Goal: Use online tool/utility: Utilize a website feature to perform a specific function

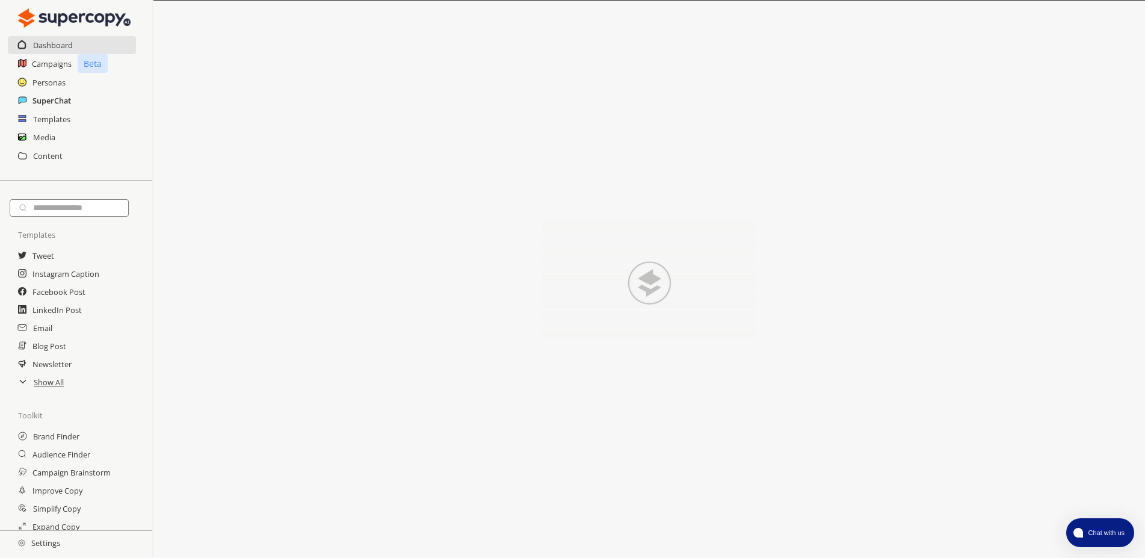
click at [56, 102] on h2 "SuperChat" at bounding box center [51, 100] width 39 height 18
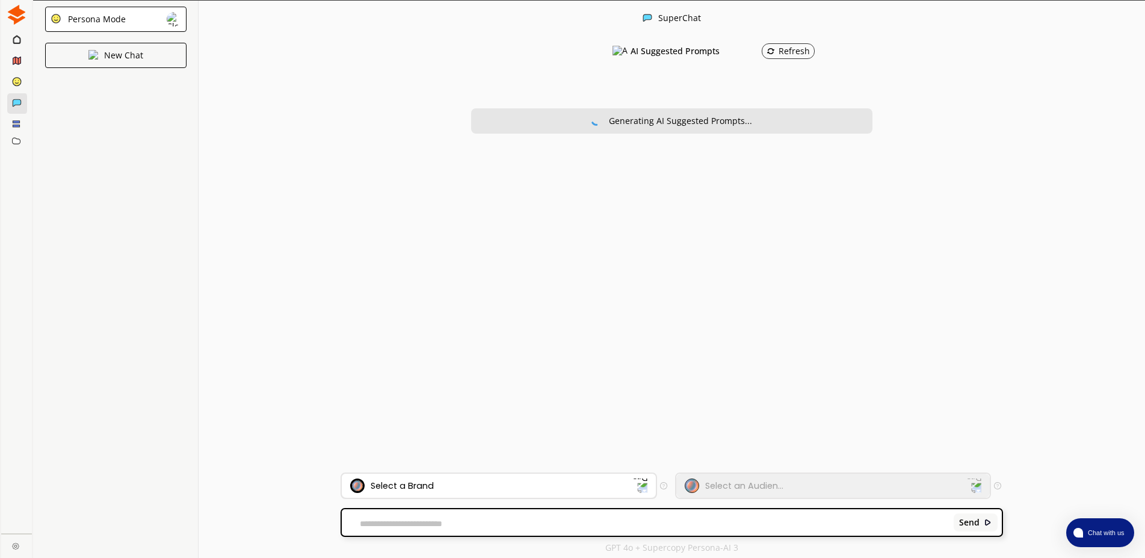
click at [445, 490] on div "Select a Brand" at bounding box center [491, 485] width 283 height 14
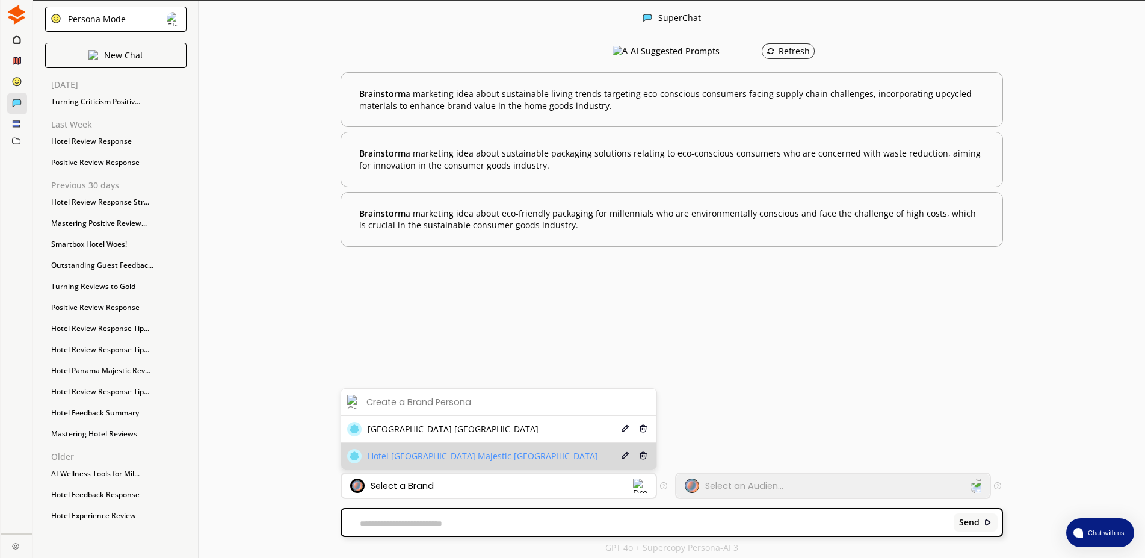
click at [456, 458] on span "Hotel [GEOGRAPHIC_DATA] Majestic [GEOGRAPHIC_DATA]" at bounding box center [483, 456] width 230 height 10
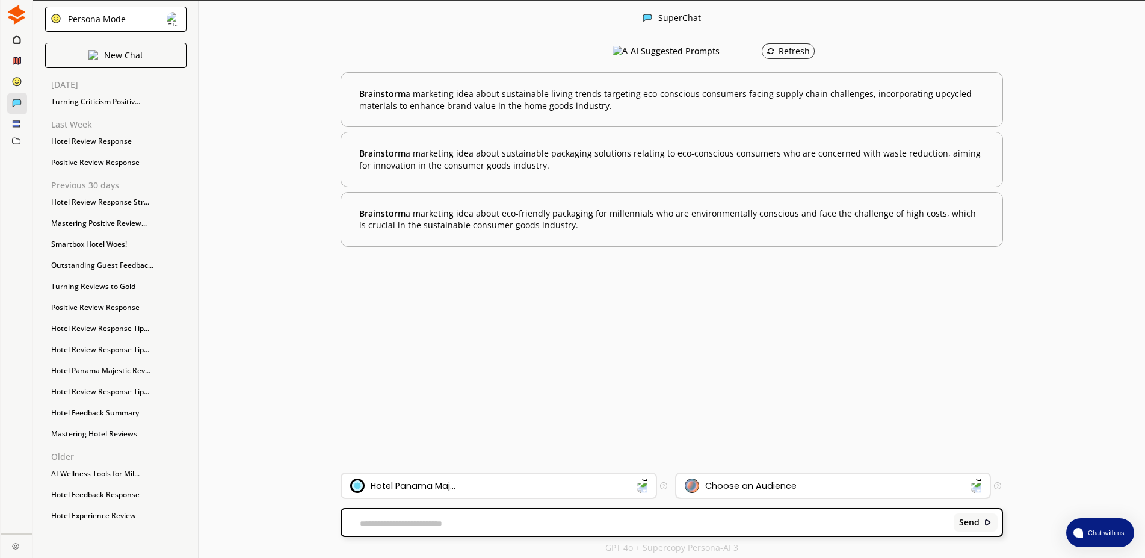
click at [797, 481] on div "Choose an Audience" at bounding box center [826, 485] width 283 height 14
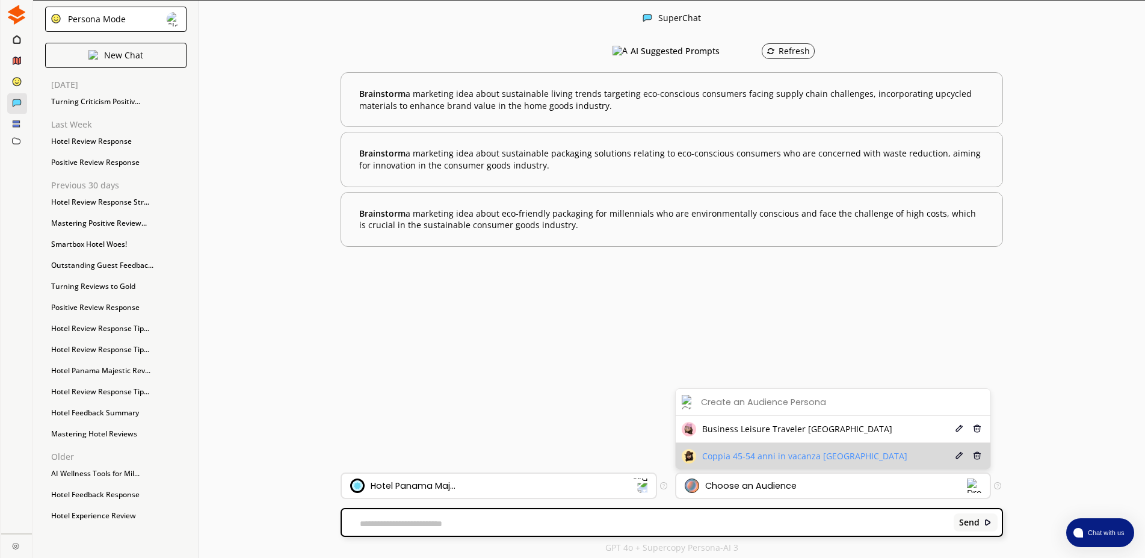
click at [812, 456] on span "Coppia 45-54 anni in vacanza [GEOGRAPHIC_DATA]" at bounding box center [804, 456] width 205 height 10
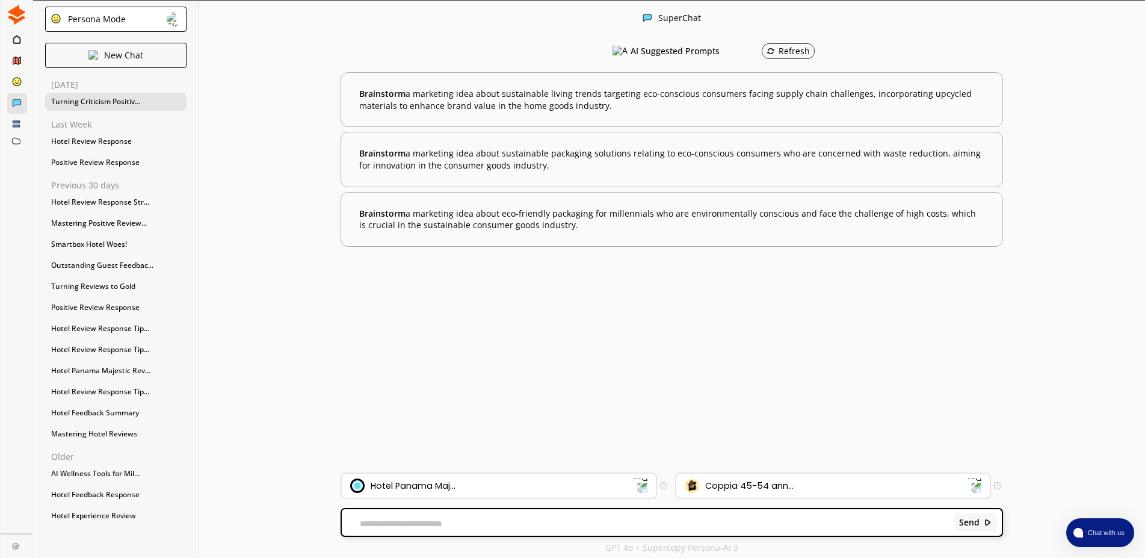
click at [111, 101] on div "Turning Criticism Positiv..." at bounding box center [115, 102] width 141 height 18
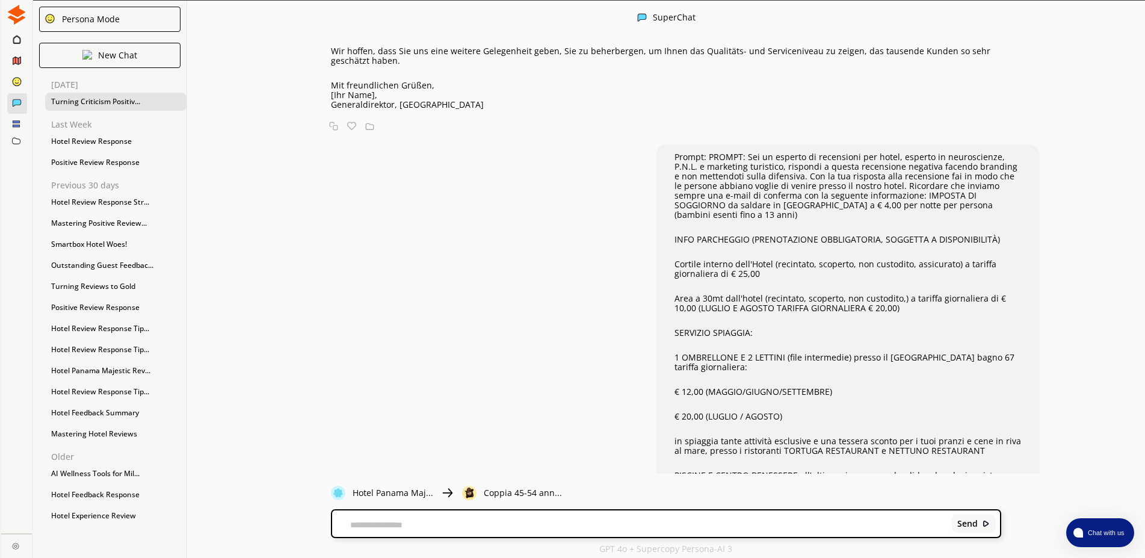
scroll to position [20725, 0]
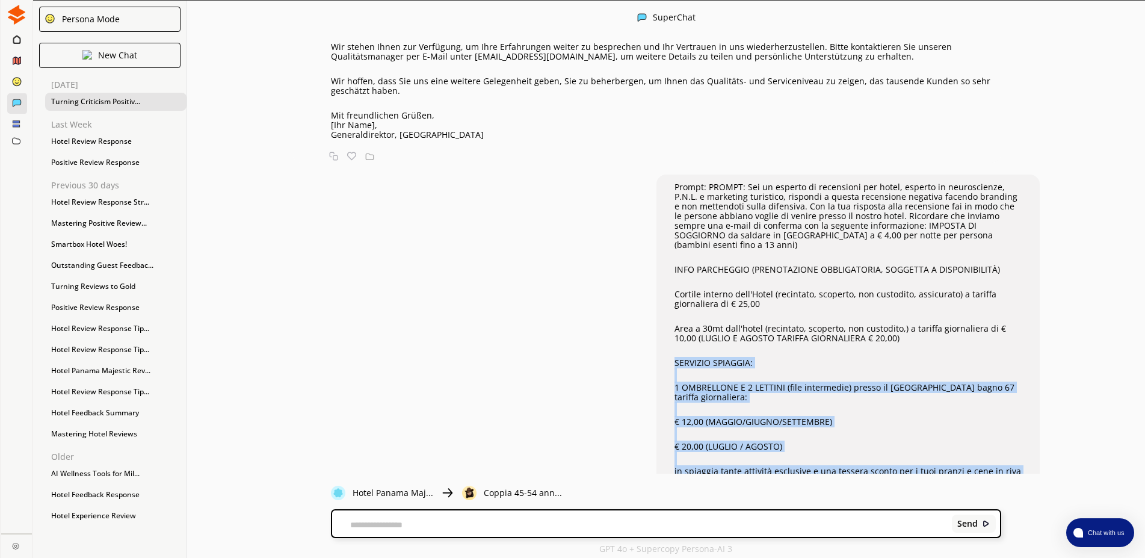
drag, startPoint x: 762, startPoint y: 291, endPoint x: 661, endPoint y: 51, distance: 260.3
click at [661, 175] on div "Prompt: PROMPT: Sei un esperto di recensioni per hotel, esperto in neuroscienze…" at bounding box center [848, 432] width 383 height 514
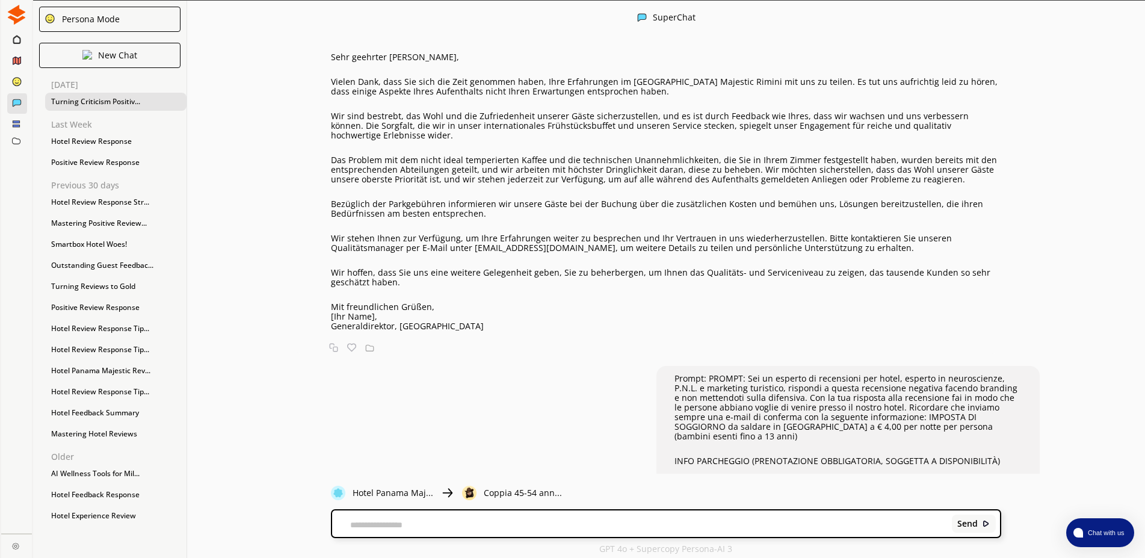
scroll to position [20512, 0]
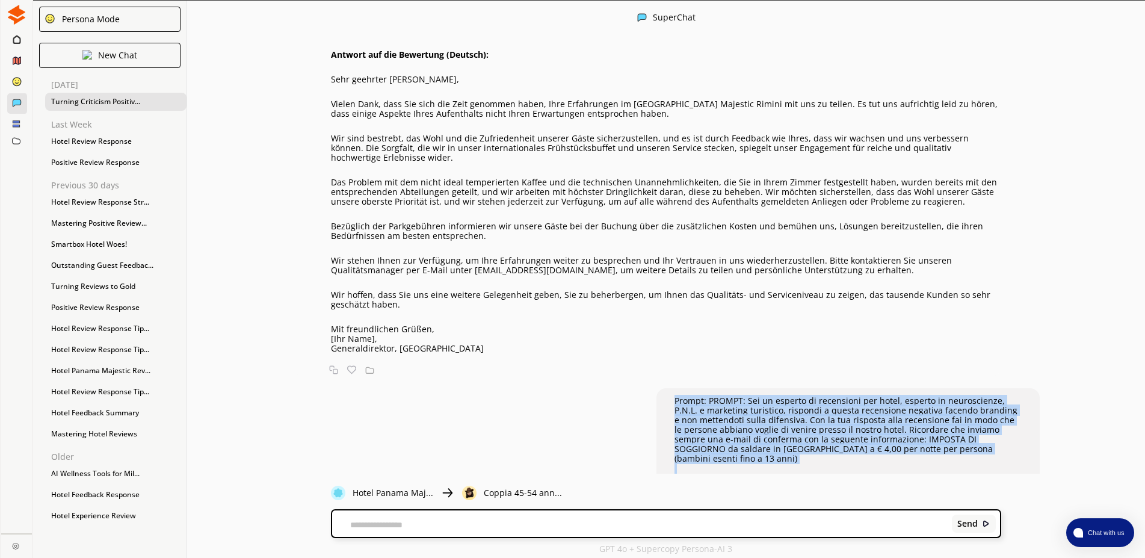
copy div "Loremi: DOLORS: Ame co adipisc el seddoeiusm tem incid, utlabor et doloremagnaa…"
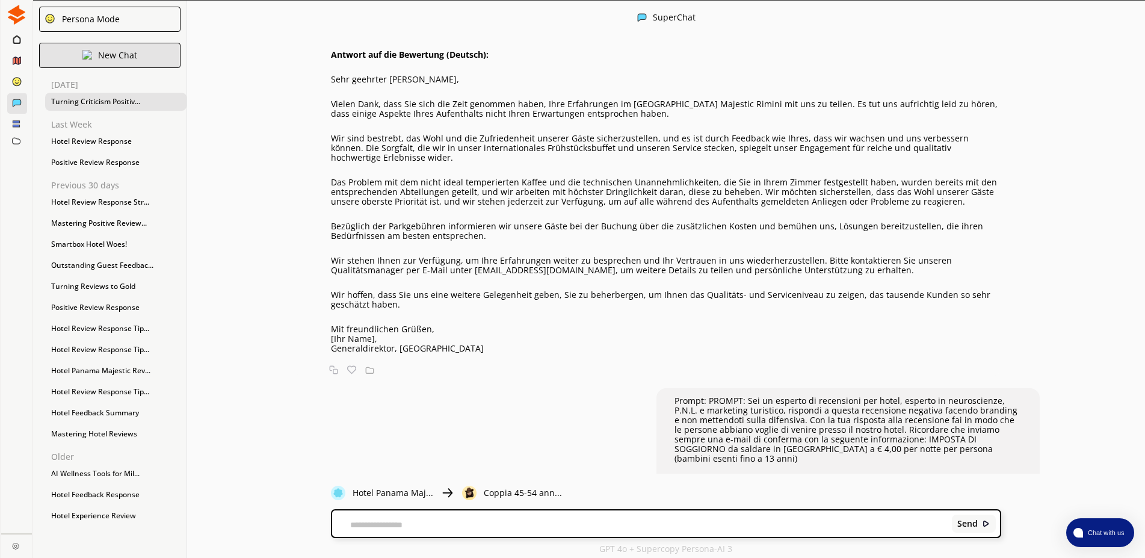
click at [108, 55] on p "New Chat" at bounding box center [117, 56] width 39 height 10
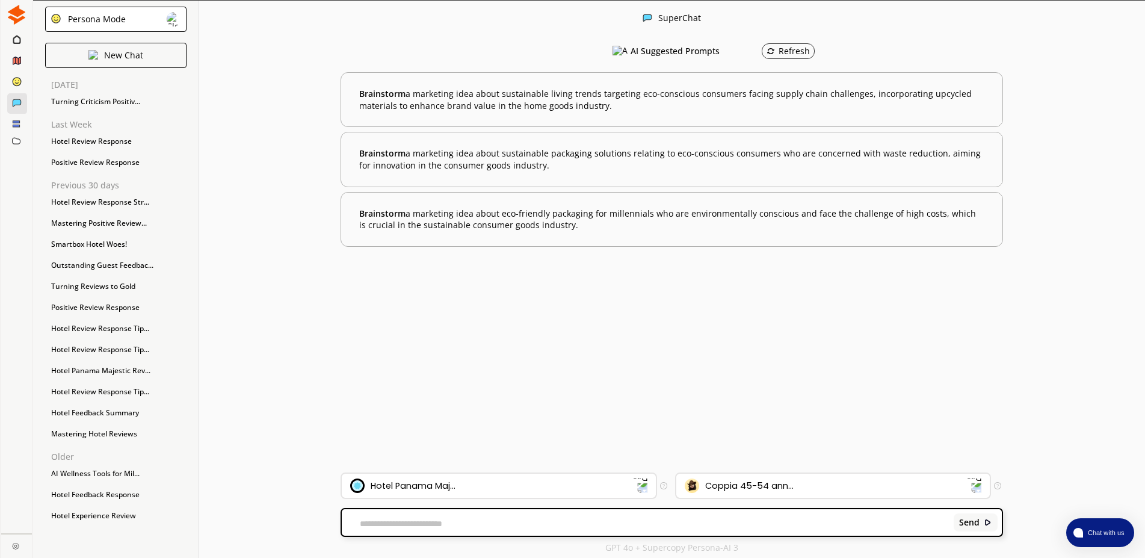
click at [395, 521] on textarea at bounding box center [646, 524] width 608 height 10
paste textarea "**********"
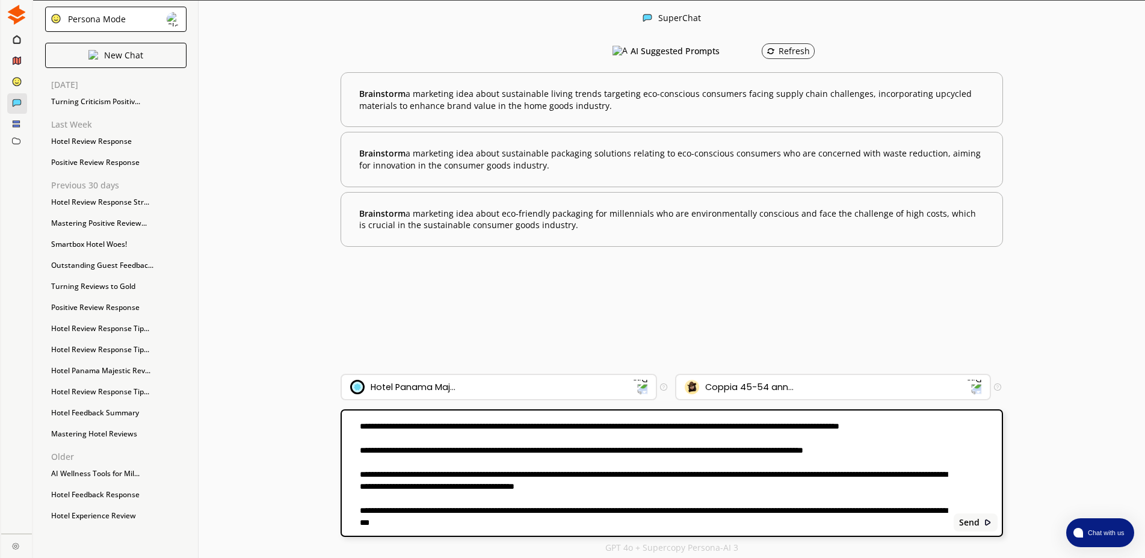
scroll to position [1, 0]
paste textarea "*****"
paste textarea "**********"
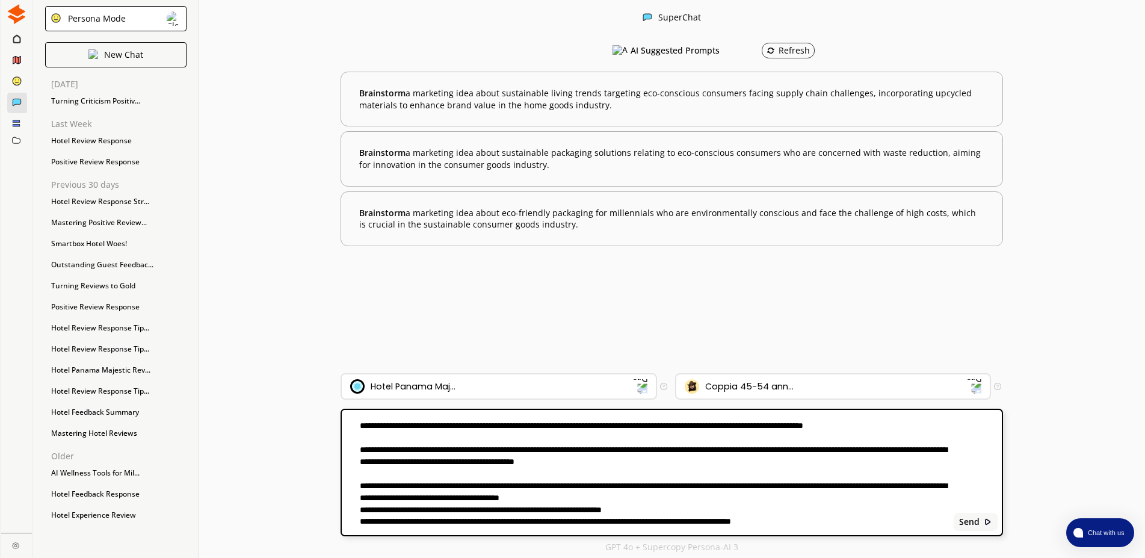
scroll to position [274, 0]
click at [762, 497] on textarea at bounding box center [646, 472] width 608 height 111
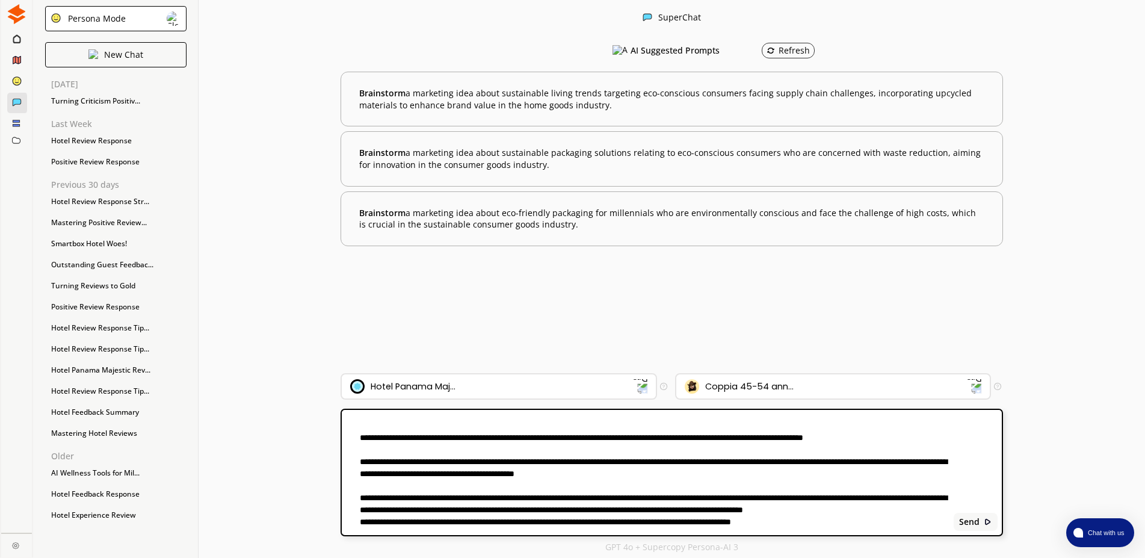
click at [502, 515] on textarea at bounding box center [646, 472] width 608 height 111
click at [430, 526] on textarea at bounding box center [646, 472] width 608 height 111
click at [711, 488] on textarea at bounding box center [646, 472] width 608 height 111
drag, startPoint x: 743, startPoint y: 498, endPoint x: 466, endPoint y: 510, distance: 276.5
click at [466, 510] on textarea at bounding box center [646, 472] width 608 height 111
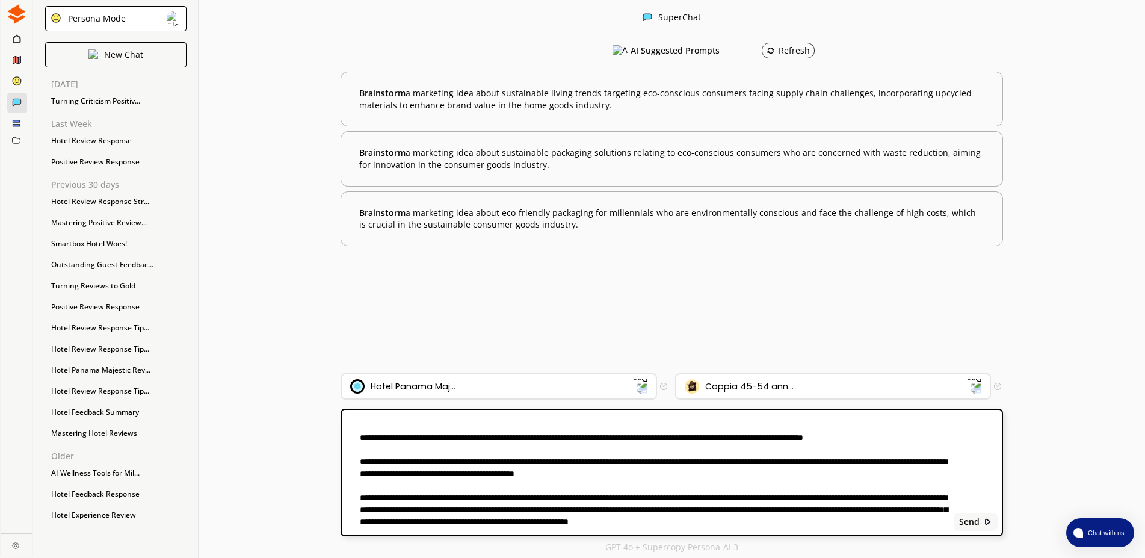
paste textarea "**********"
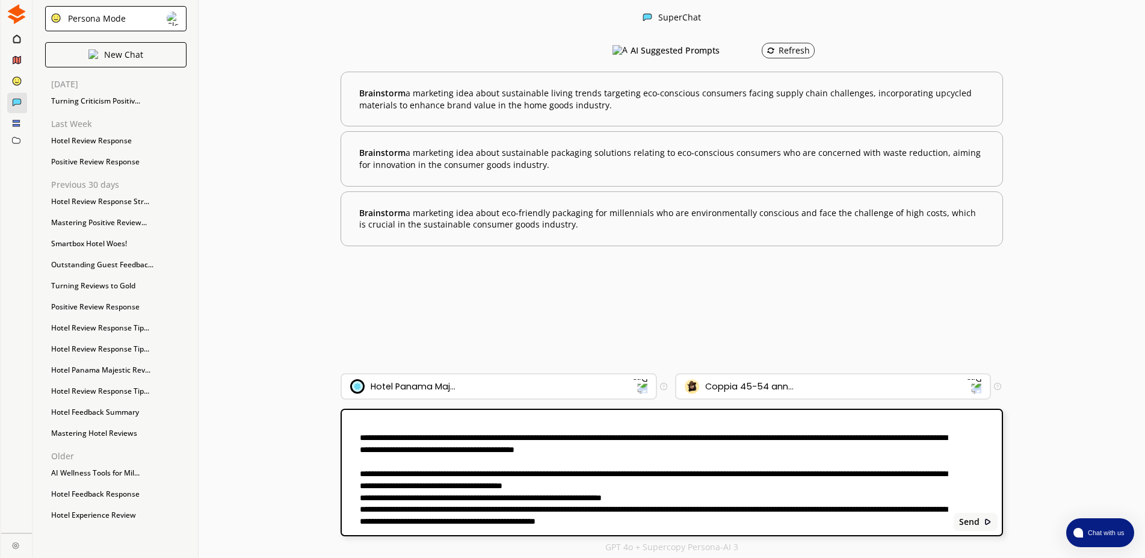
scroll to position [285, 0]
drag, startPoint x: 358, startPoint y: 508, endPoint x: 838, endPoint y: 508, distance: 480.2
click at [838, 508] on textarea at bounding box center [646, 472] width 608 height 111
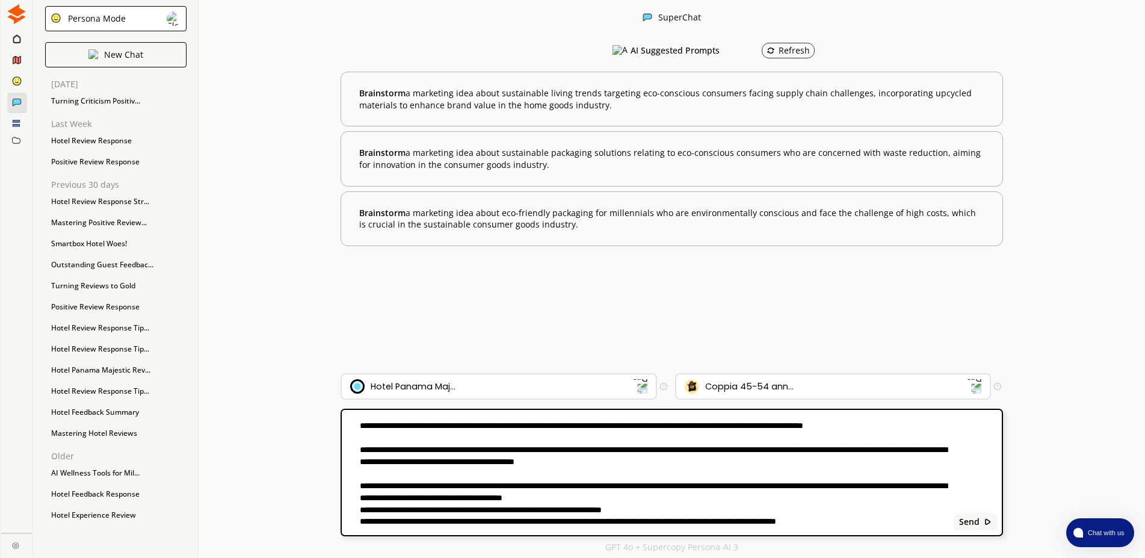
scroll to position [274, 0]
drag, startPoint x: 884, startPoint y: 520, endPoint x: 401, endPoint y: 533, distance: 482.8
click at [401, 528] on textarea at bounding box center [646, 472] width 608 height 111
paste textarea
click at [887, 519] on textarea at bounding box center [646, 472] width 608 height 111
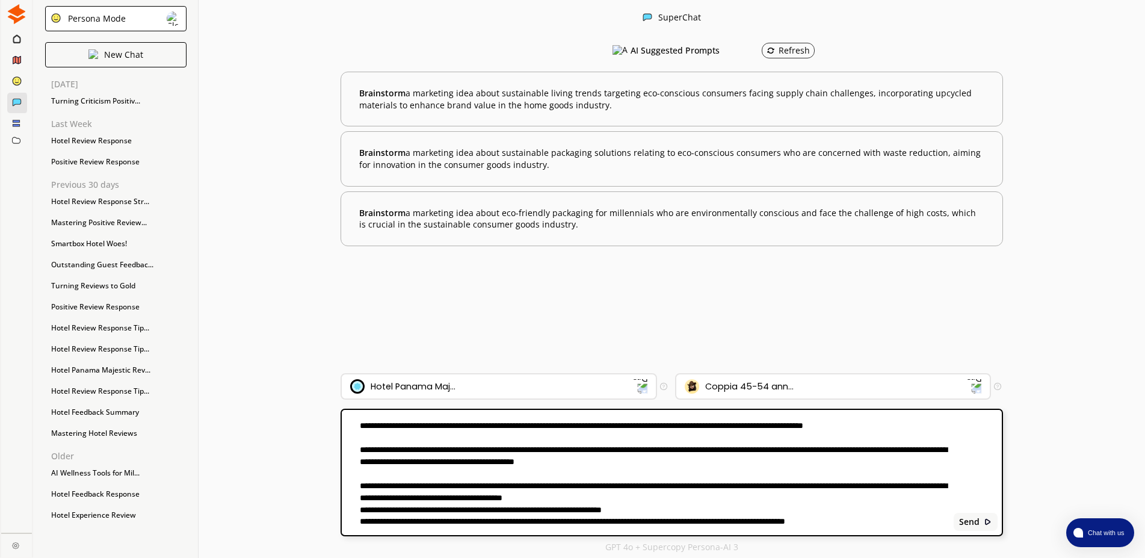
scroll to position [285, 0]
type textarea "**********"
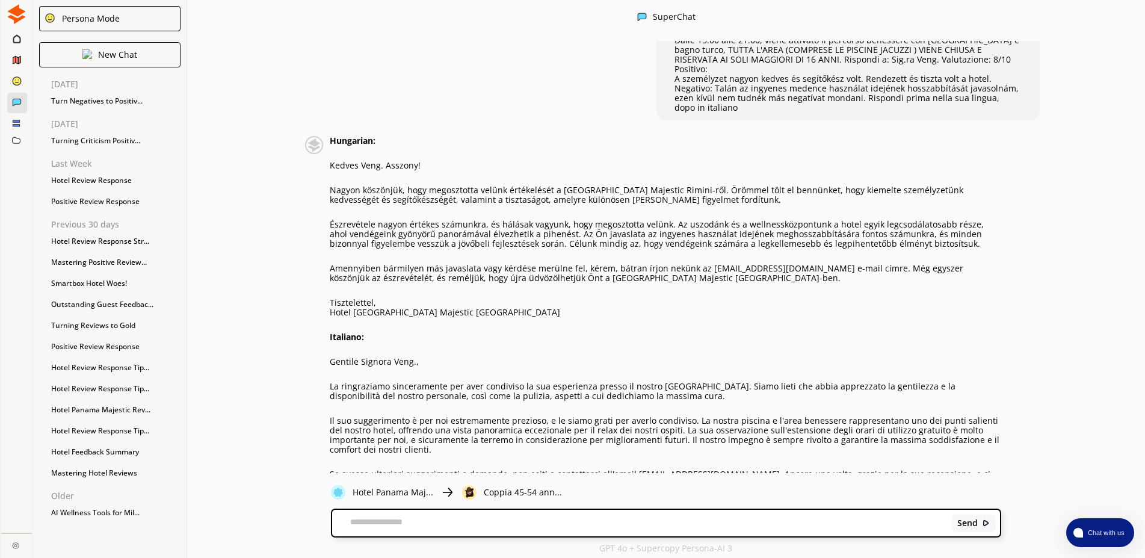
scroll to position [475, 0]
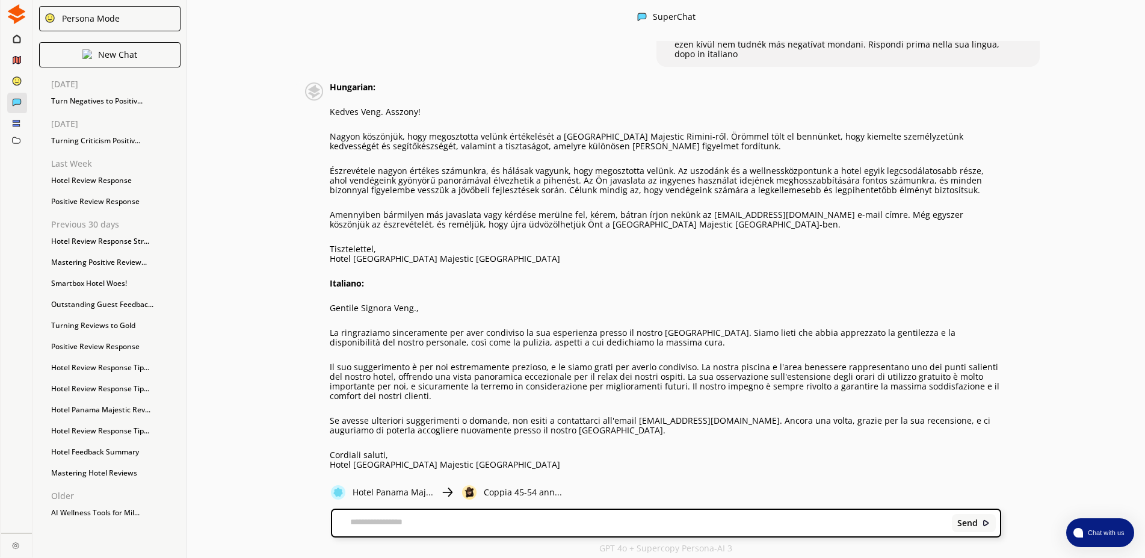
click at [433, 166] on p "Észrevétele nagyon értékes számunkra, és hálásak vagyunk, hogy megosztotta velü…" at bounding box center [666, 180] width 672 height 29
click at [558, 190] on div "Hungarian: Kedves Veng. Asszony! Nagyon köszönjük, hogy megosztotta velünk érté…" at bounding box center [666, 275] width 672 height 387
click at [697, 210] on p "Amennyiben bármilyen más javaslata vagy kérdése merülne fel, kérem, bátran írjo…" at bounding box center [666, 219] width 672 height 19
click at [695, 210] on p "Amennyiben bármilyen más javaslata vagy kérdése merülne fel, kérem, bátran írjo…" at bounding box center [666, 219] width 672 height 19
click at [380, 254] on p "Hotel [GEOGRAPHIC_DATA] Majestic [GEOGRAPHIC_DATA]" at bounding box center [666, 259] width 672 height 10
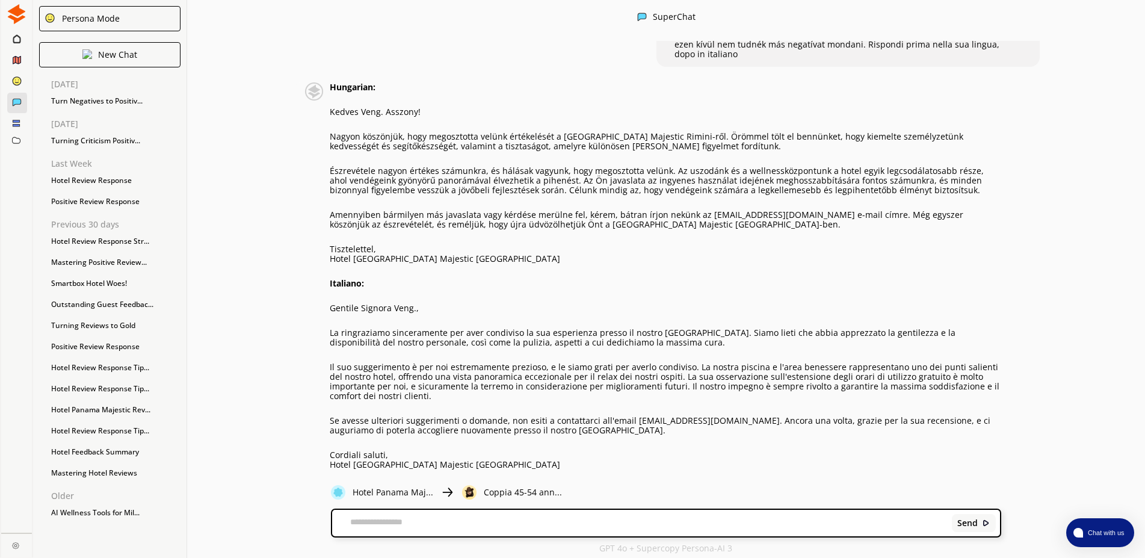
click at [634, 210] on p "Amennyiben bármilyen más javaslata vagy kérdése merülne fel, kérem, bátran írjo…" at bounding box center [666, 219] width 672 height 19
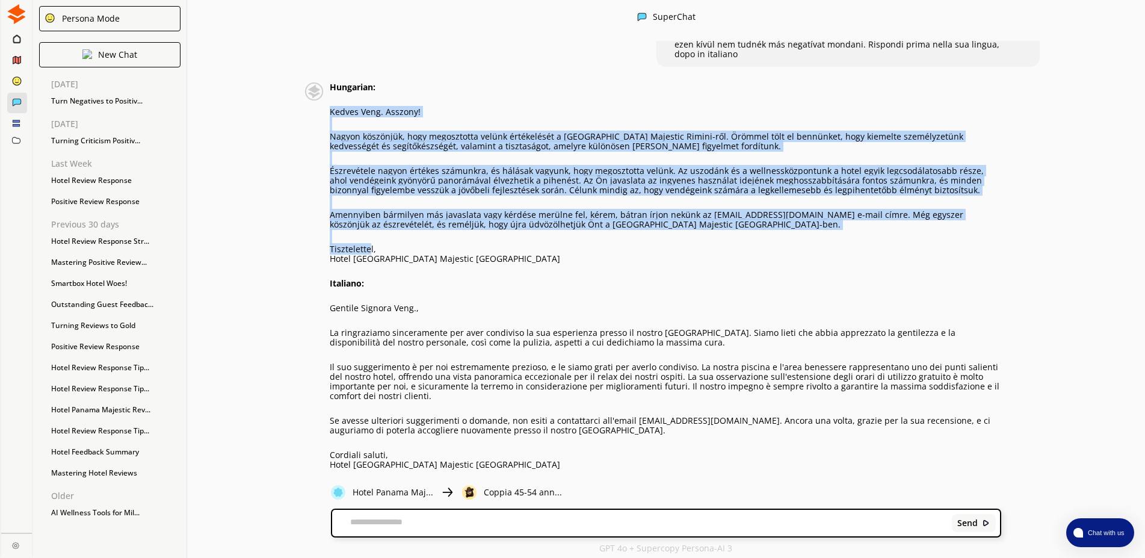
drag, startPoint x: 370, startPoint y: 228, endPoint x: 329, endPoint y: 91, distance: 142.8
click at [329, 91] on div "Hungarian: Kedves Veng. Asszony! Nagyon köszönjük, hogy megosztotta velünk érté…" at bounding box center [652, 275] width 697 height 387
copy div "Loremi Dolo. Sitamet! Consec adipiscin, elit seddoeiusmo tempor incididuntu l E…"
